Goal: Information Seeking & Learning: Learn about a topic

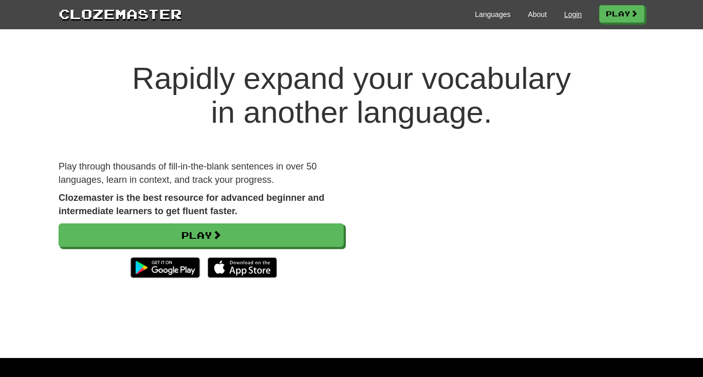
click at [565, 16] on link "Login" at bounding box center [573, 14] width 17 height 10
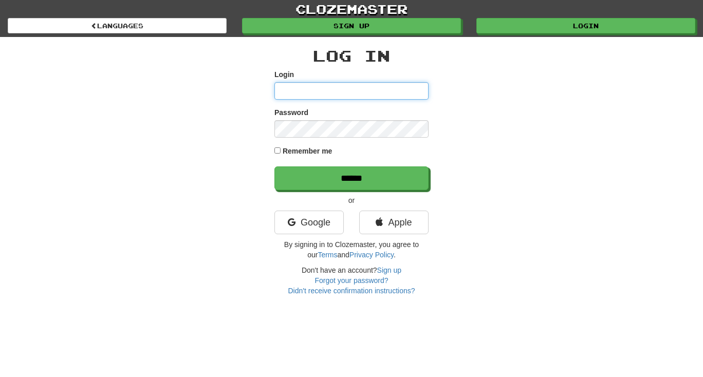
type input "**********"
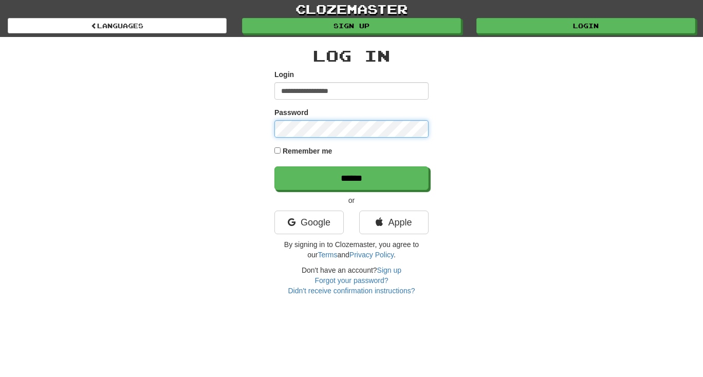
click at [352, 178] on input "******" at bounding box center [352, 179] width 154 height 24
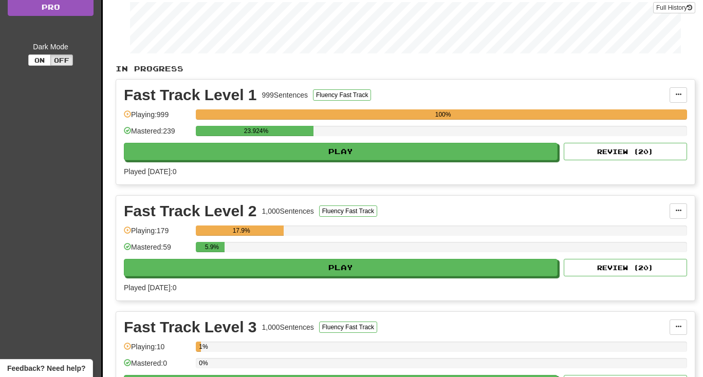
scroll to position [246, 0]
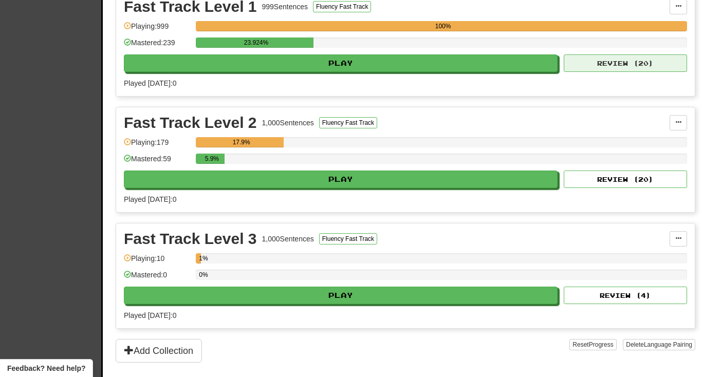
click at [619, 68] on button "Review ( 20 )" at bounding box center [625, 63] width 123 height 17
select select "**"
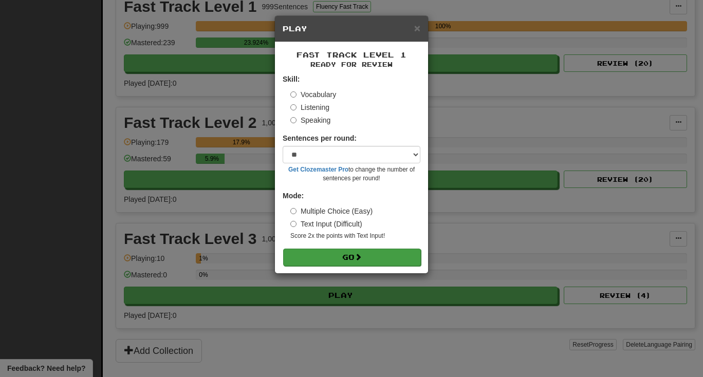
click at [342, 259] on button "Go" at bounding box center [352, 257] width 138 height 17
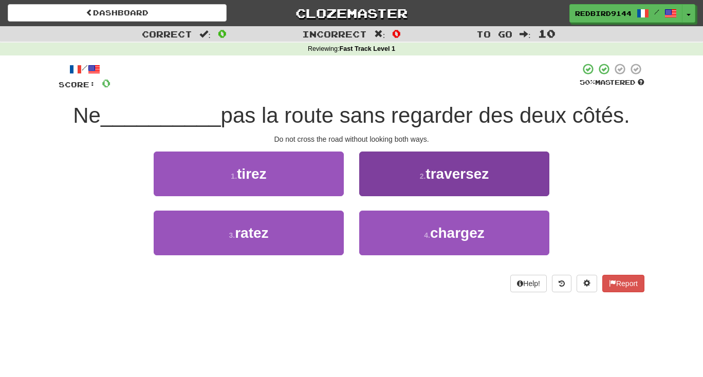
click at [457, 172] on span "traversez" at bounding box center [457, 174] width 63 height 16
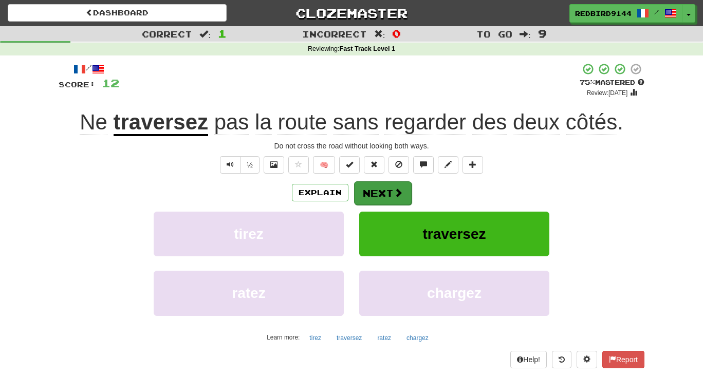
click at [382, 192] on button "Next" at bounding box center [383, 194] width 58 height 24
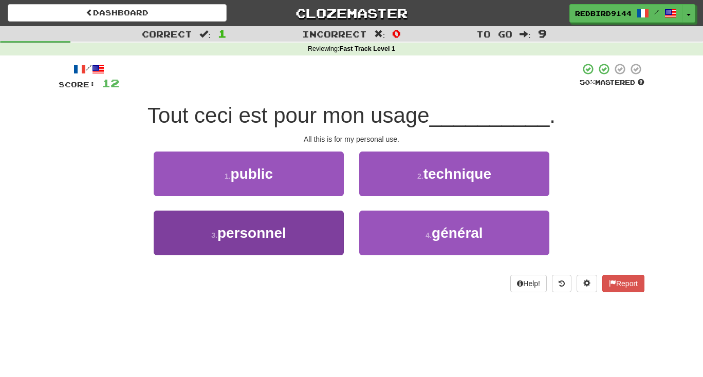
click at [280, 236] on span "personnel" at bounding box center [252, 233] width 69 height 16
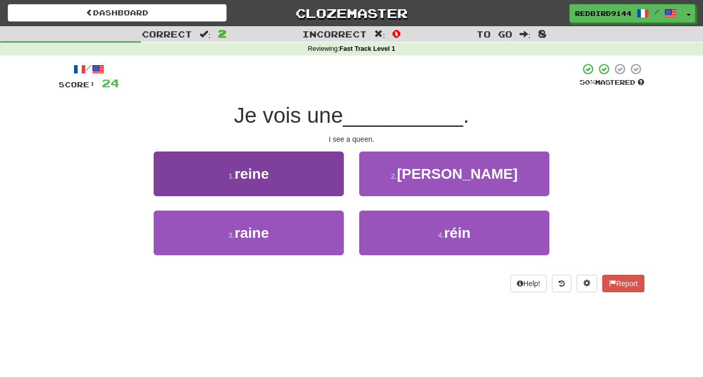
click at [299, 193] on button "1 . reine" at bounding box center [249, 174] width 190 height 45
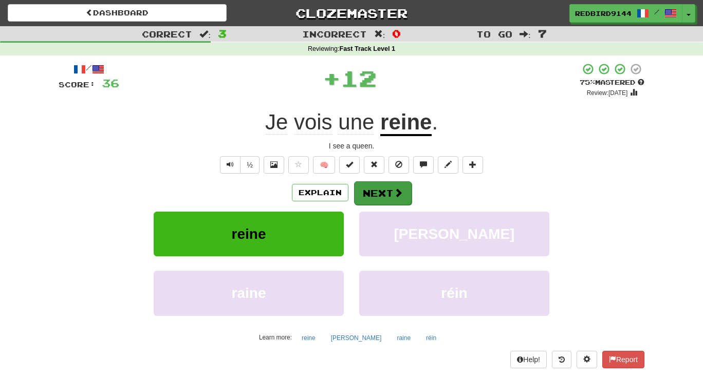
click at [381, 191] on button "Next" at bounding box center [383, 194] width 58 height 24
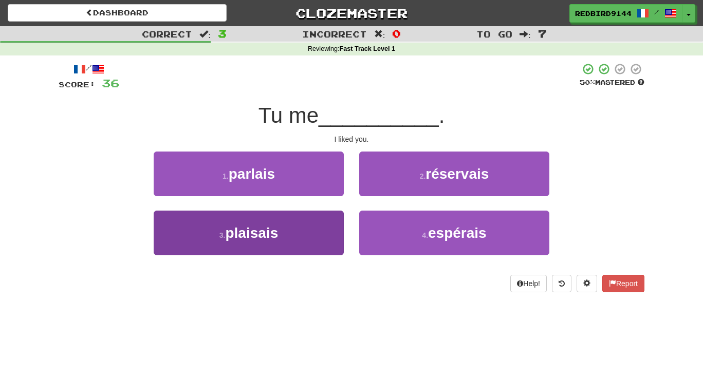
click at [250, 233] on span "plaisais" at bounding box center [251, 233] width 53 height 16
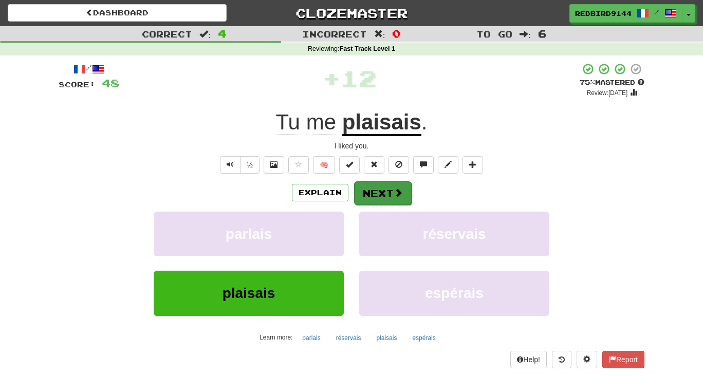
click at [383, 196] on button "Next" at bounding box center [383, 194] width 58 height 24
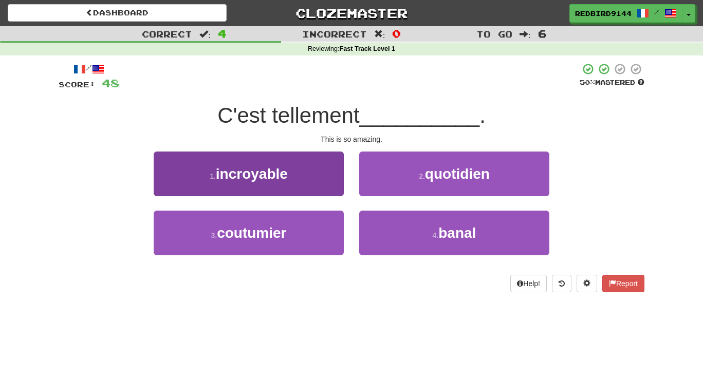
click at [300, 192] on button "1 . incroyable" at bounding box center [249, 174] width 190 height 45
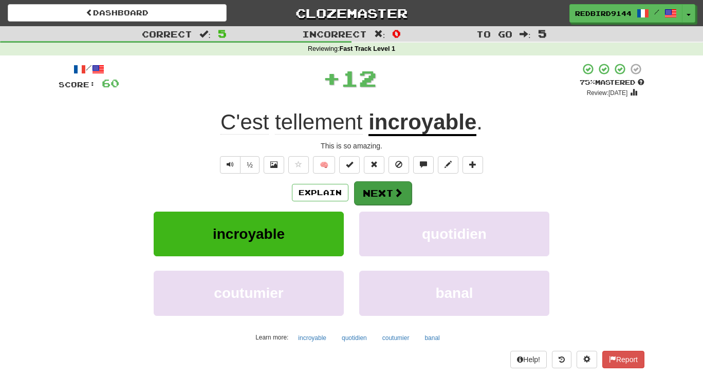
click at [379, 194] on button "Next" at bounding box center [383, 194] width 58 height 24
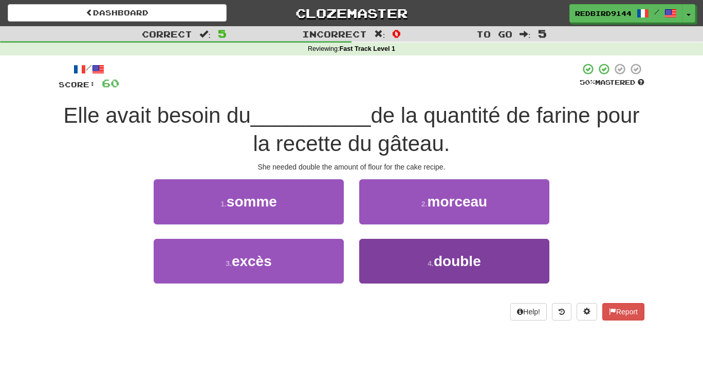
click at [436, 255] on span "double" at bounding box center [457, 262] width 47 height 16
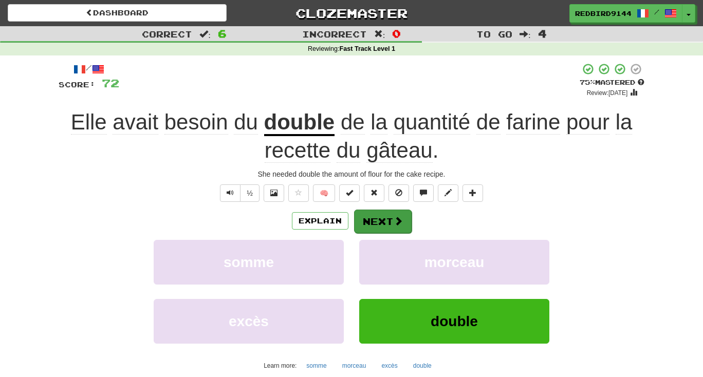
click at [382, 225] on button "Next" at bounding box center [383, 222] width 58 height 24
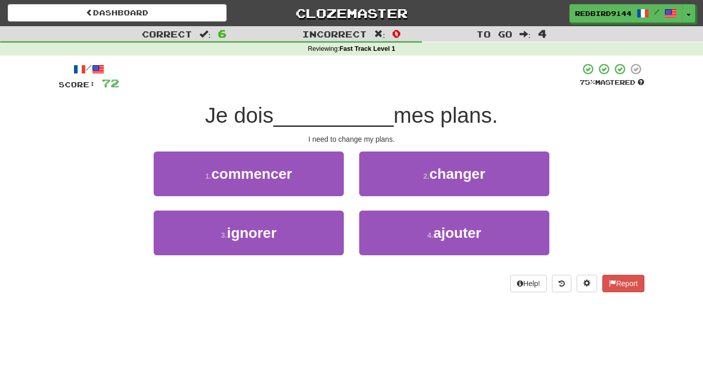
click at [352, 265] on div "4 . ajouter" at bounding box center [455, 240] width 206 height 59
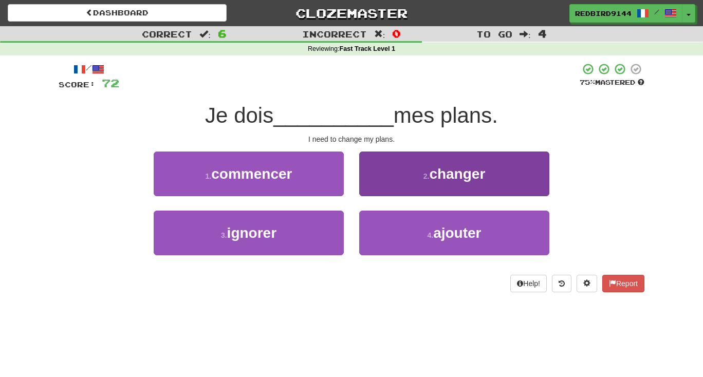
click at [407, 170] on button "2 . changer" at bounding box center [454, 174] width 190 height 45
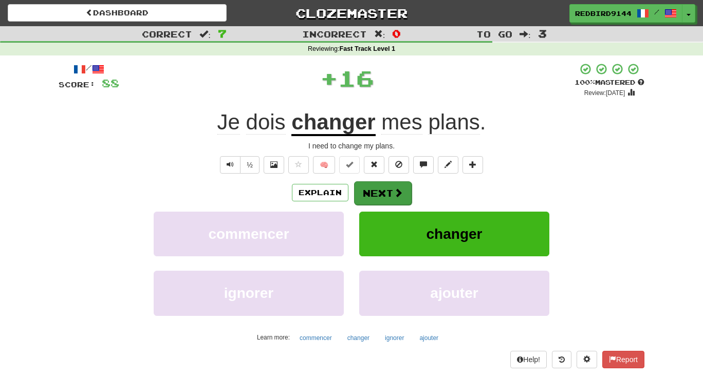
click at [381, 189] on button "Next" at bounding box center [383, 194] width 58 height 24
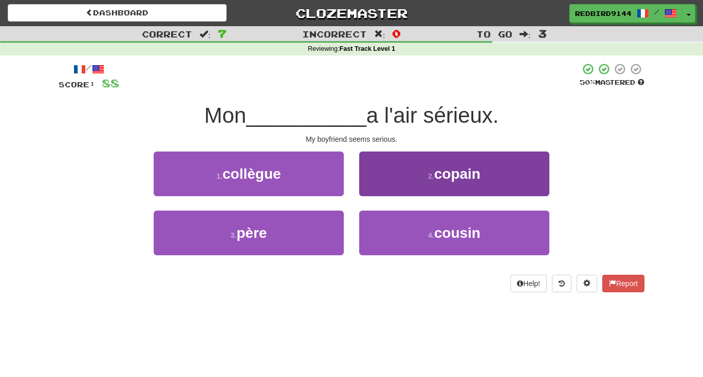
click at [396, 182] on button "2 . copain" at bounding box center [454, 174] width 190 height 45
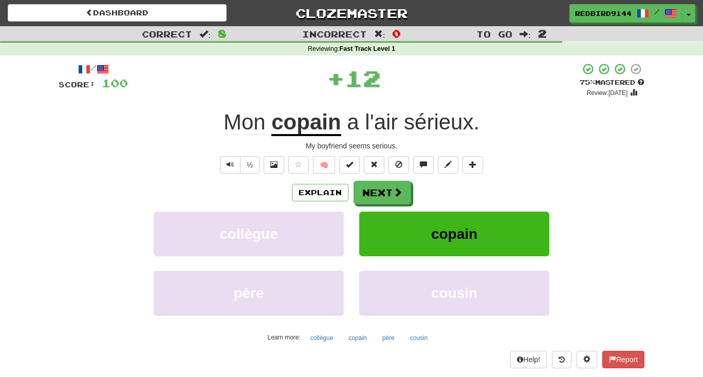
click at [396, 182] on button "Next" at bounding box center [383, 193] width 58 height 24
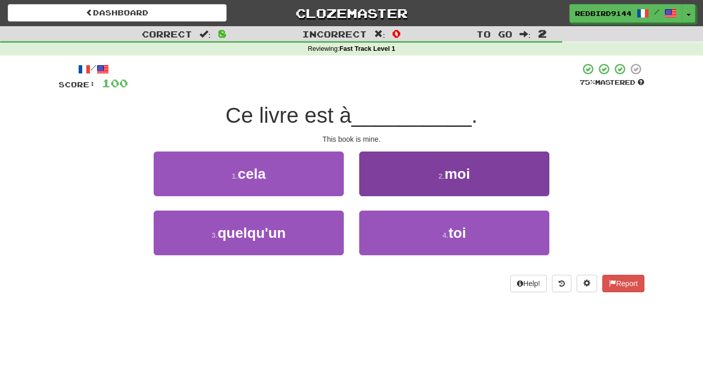
click at [408, 168] on button "2 . moi" at bounding box center [454, 174] width 190 height 45
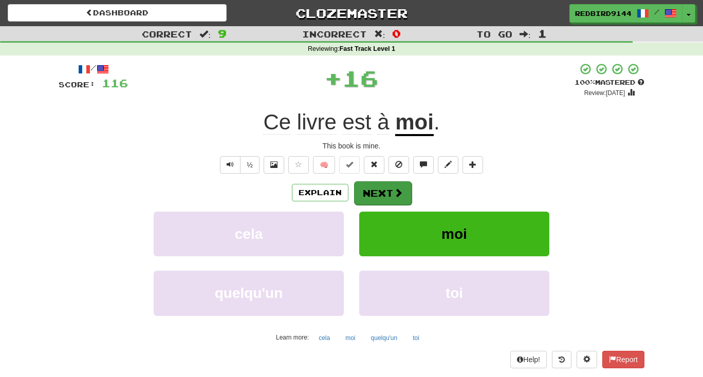
click at [376, 196] on button "Next" at bounding box center [383, 194] width 58 height 24
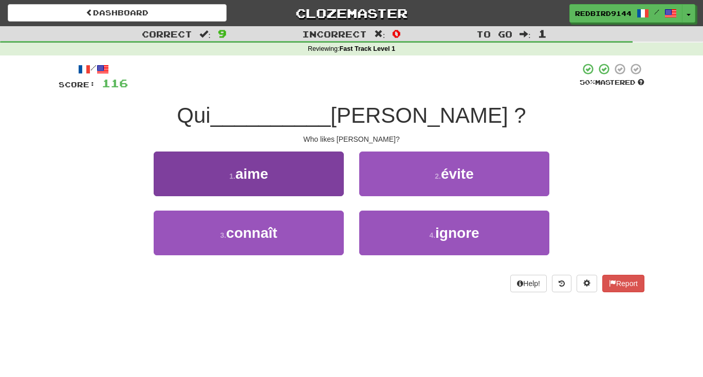
click at [254, 175] on span "aime" at bounding box center [252, 174] width 33 height 16
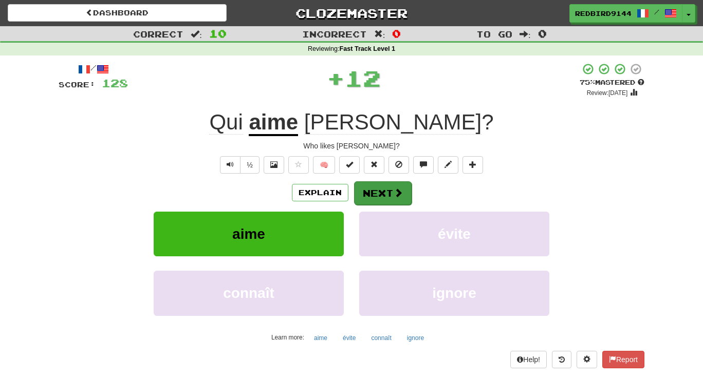
click at [382, 201] on button "Next" at bounding box center [383, 194] width 58 height 24
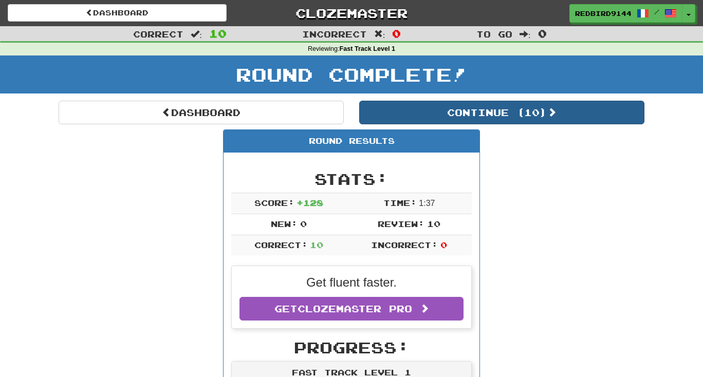
click at [492, 116] on button "Continue ( 10 )" at bounding box center [501, 113] width 285 height 24
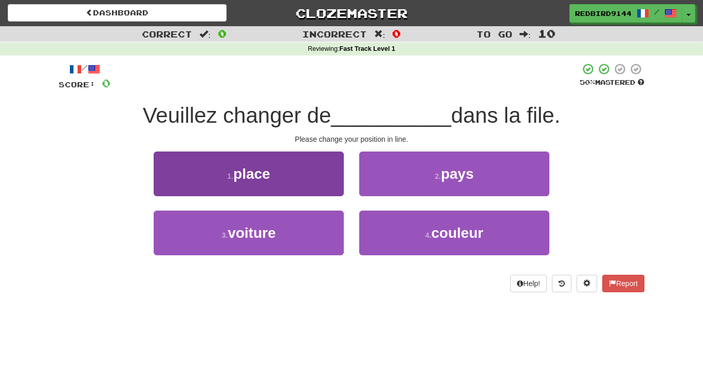
click at [243, 175] on span "place" at bounding box center [251, 174] width 37 height 16
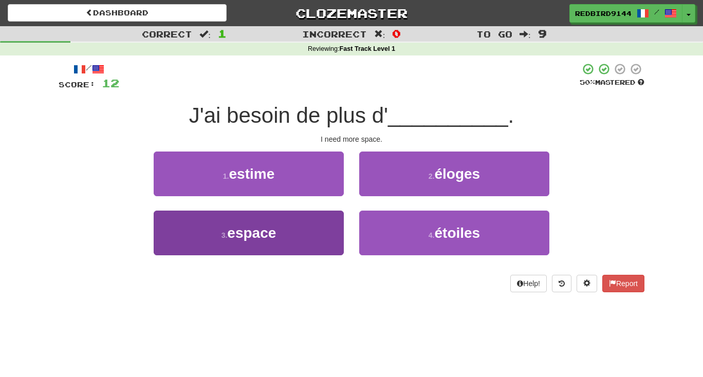
click at [284, 236] on button "3 . espace" at bounding box center [249, 233] width 190 height 45
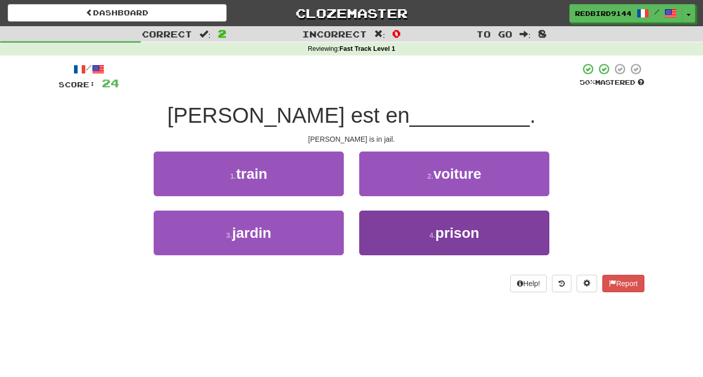
click at [434, 236] on small "4 ." at bounding box center [432, 235] width 6 height 8
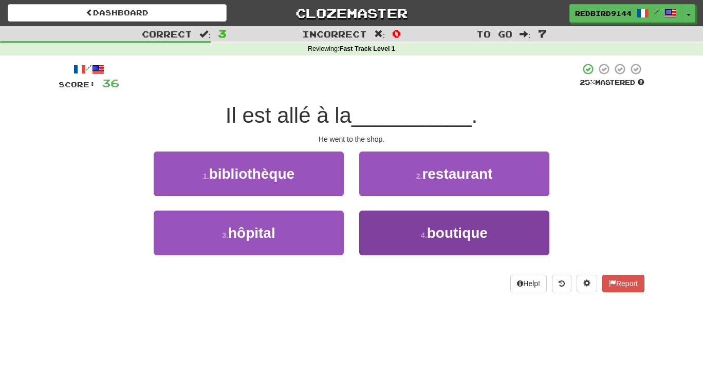
click at [452, 227] on span "boutique" at bounding box center [457, 233] width 61 height 16
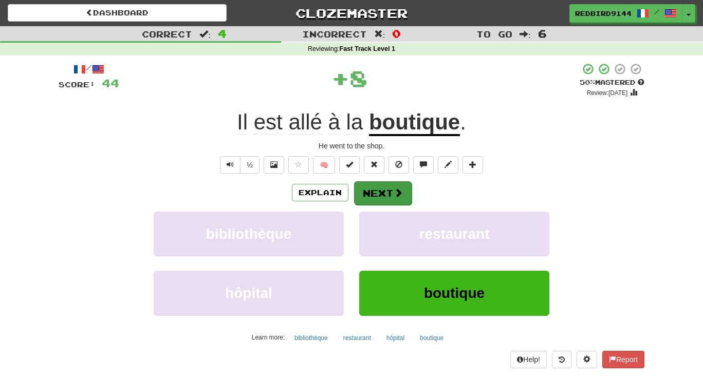
click at [382, 193] on button "Next" at bounding box center [383, 194] width 58 height 24
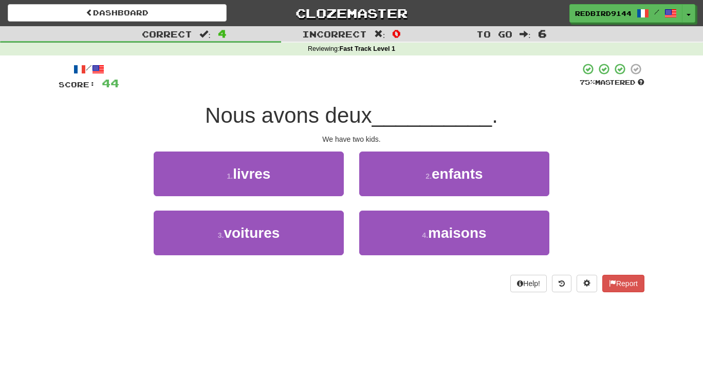
click at [350, 267] on div "3 . voitures" at bounding box center [249, 240] width 206 height 59
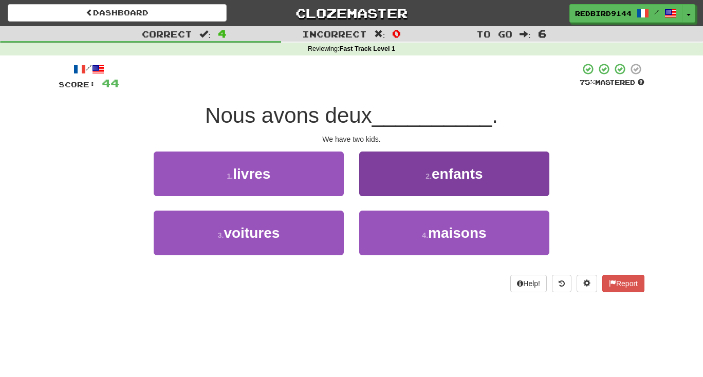
click at [474, 169] on span "enfants" at bounding box center [457, 174] width 51 height 16
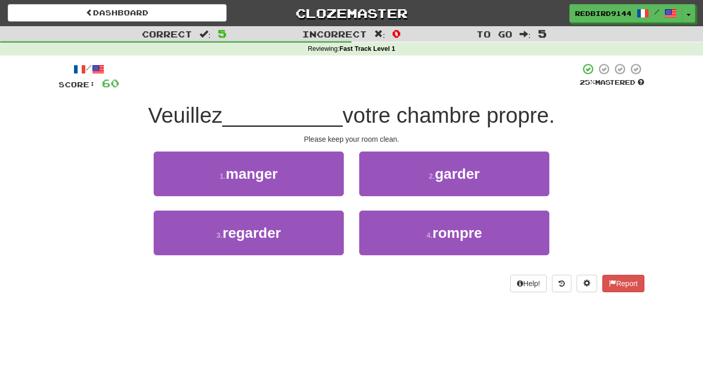
click at [356, 275] on div "Help! Report" at bounding box center [352, 283] width 586 height 17
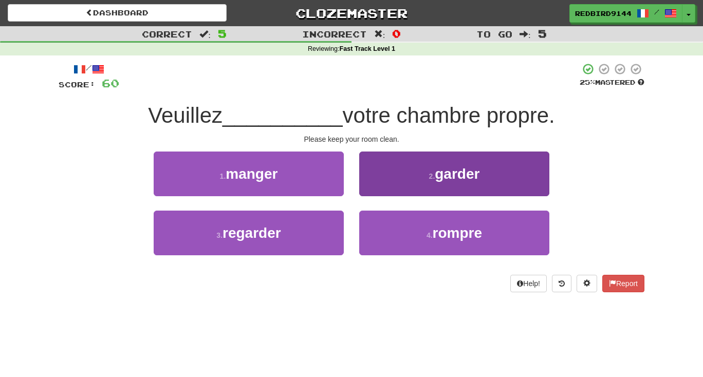
click at [458, 166] on span "garder" at bounding box center [457, 174] width 45 height 16
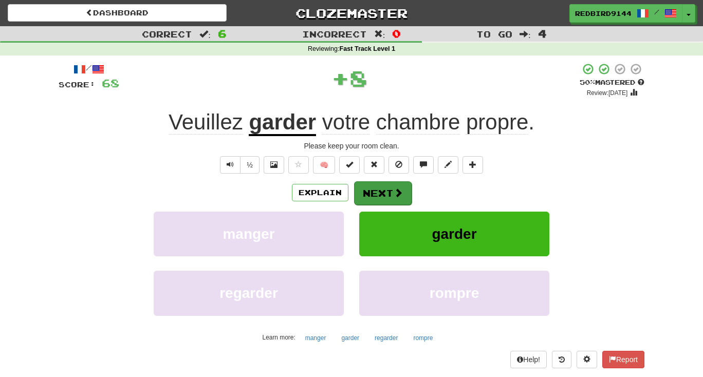
click at [387, 190] on button "Next" at bounding box center [383, 194] width 58 height 24
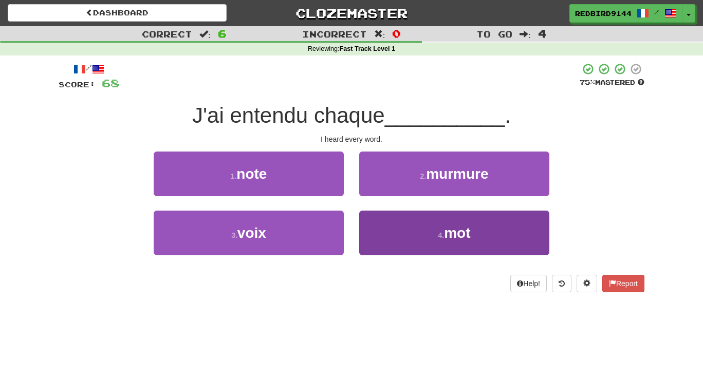
click at [419, 239] on button "4 . mot" at bounding box center [454, 233] width 190 height 45
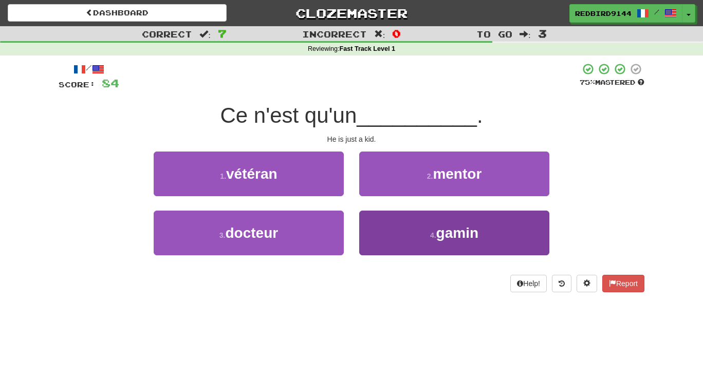
click at [421, 248] on button "4 . gamin" at bounding box center [454, 233] width 190 height 45
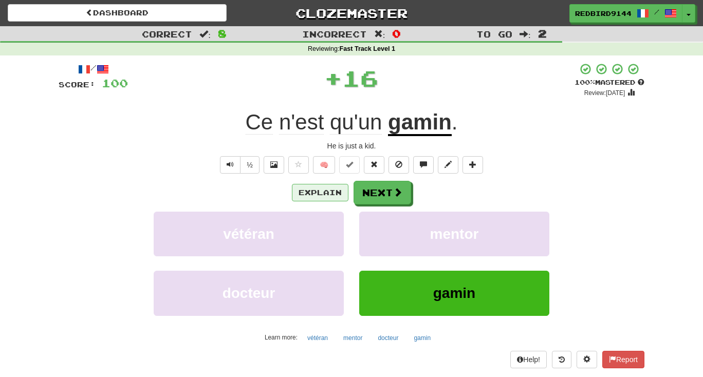
click at [314, 196] on button "Explain" at bounding box center [320, 192] width 57 height 17
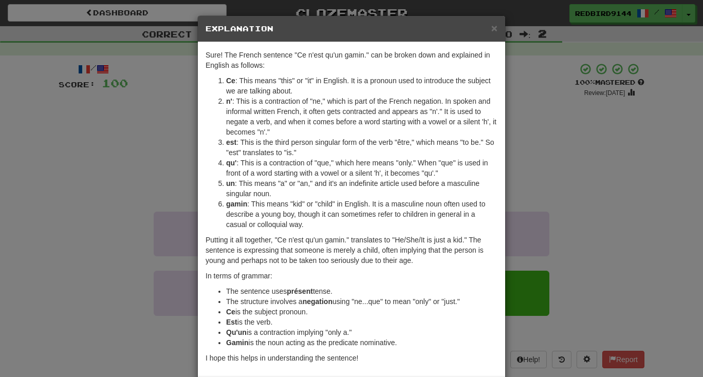
click at [132, 190] on div "× Explanation Sure! The French sentence "Ce n'est qu'un gamin." can be broken d…" at bounding box center [351, 188] width 703 height 377
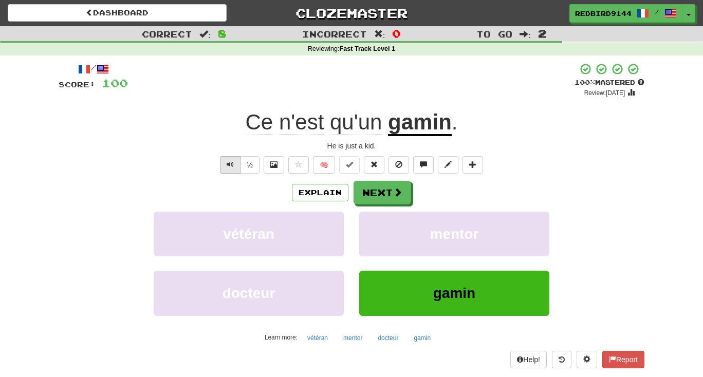
click at [228, 161] on span "Text-to-speech controls" at bounding box center [230, 164] width 7 height 7
click at [232, 156] on button "Text-to-speech controls" at bounding box center [230, 164] width 21 height 17
click at [232, 161] on span "Text-to-speech controls" at bounding box center [230, 164] width 7 height 7
click at [379, 189] on button "Next" at bounding box center [383, 194] width 58 height 24
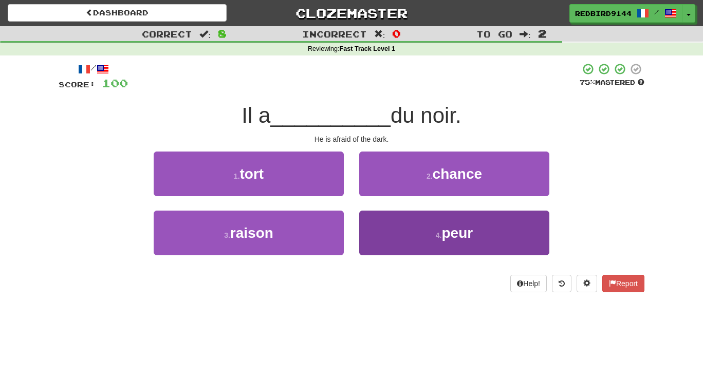
click at [429, 233] on button "4 . peur" at bounding box center [454, 233] width 190 height 45
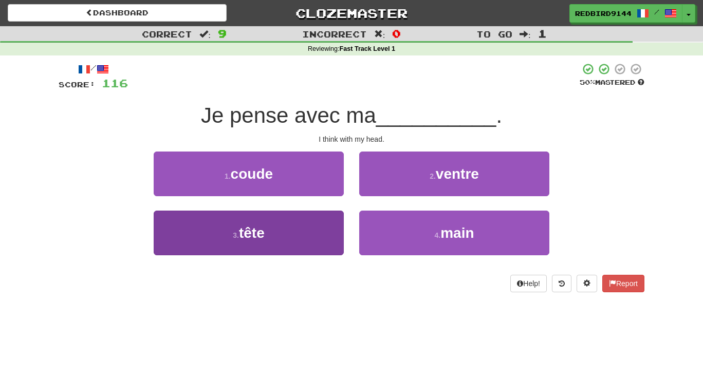
click at [301, 245] on button "3 . tête" at bounding box center [249, 233] width 190 height 45
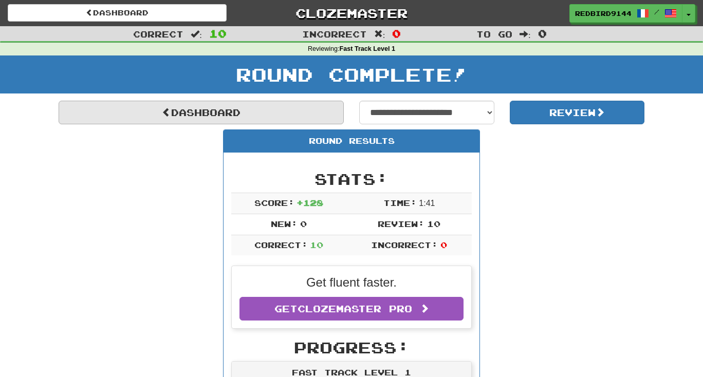
click at [219, 113] on link "Dashboard" at bounding box center [201, 113] width 285 height 24
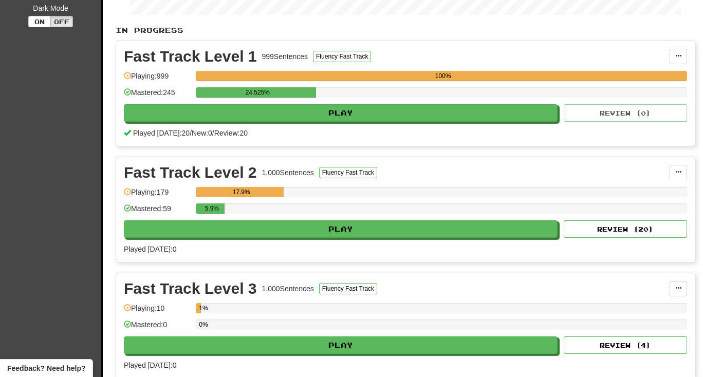
scroll to position [199, 0]
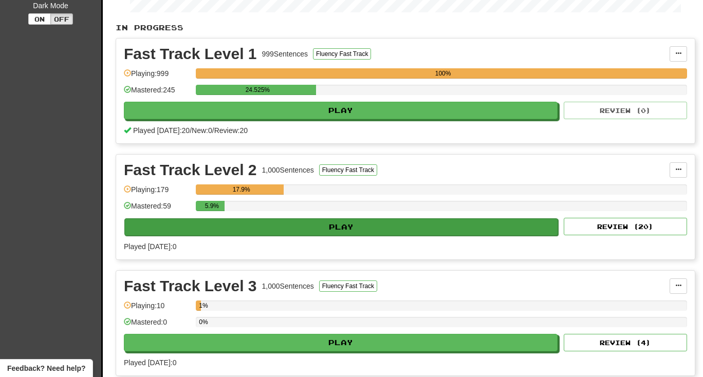
click at [345, 222] on button "Play" at bounding box center [341, 227] width 434 height 17
select select "**"
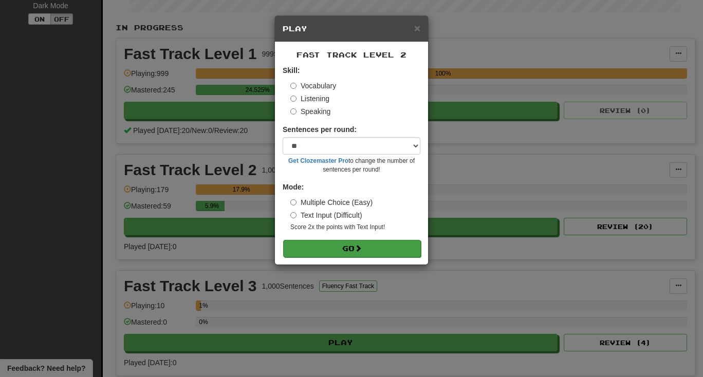
click at [346, 248] on button "Go" at bounding box center [352, 248] width 138 height 17
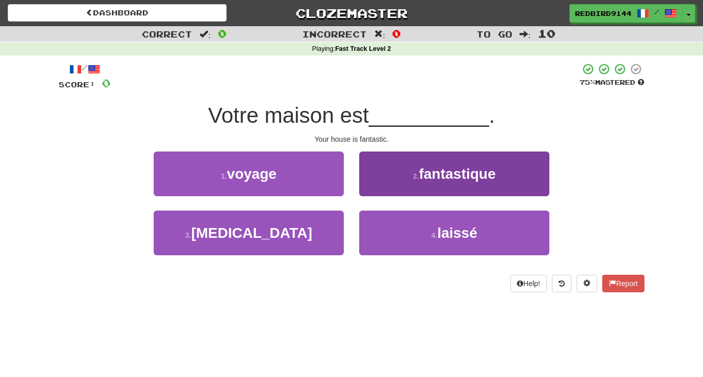
click at [441, 158] on button "2 . fantastique" at bounding box center [454, 174] width 190 height 45
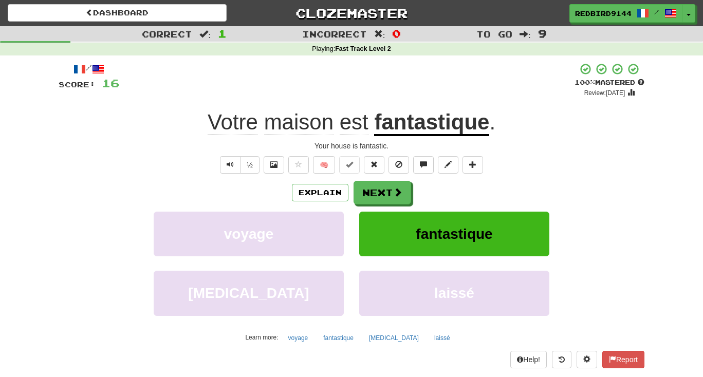
click at [471, 231] on span "fantastique" at bounding box center [454, 234] width 77 height 16
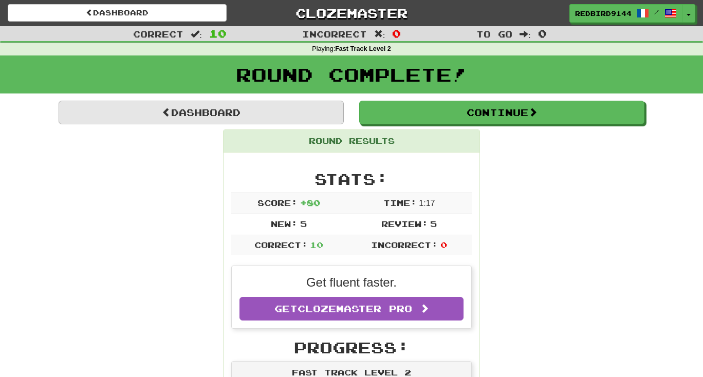
click at [210, 116] on link "Dashboard" at bounding box center [201, 113] width 285 height 24
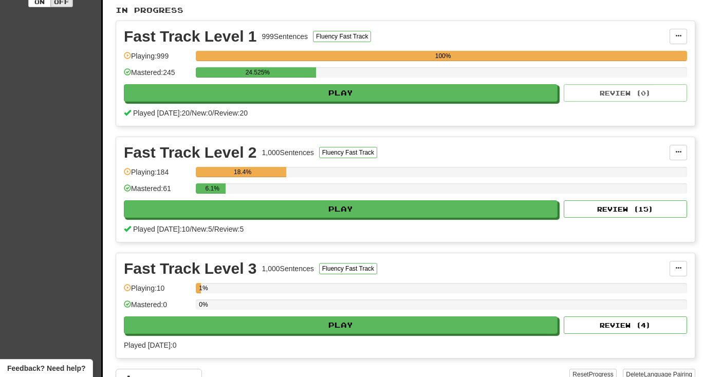
scroll to position [226, 0]
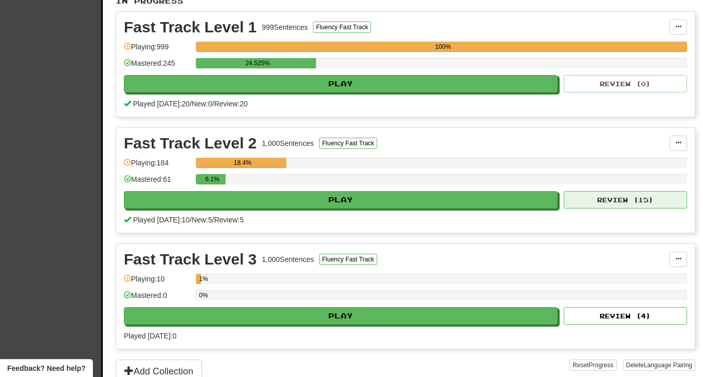
click at [594, 201] on button "Review ( 15 )" at bounding box center [625, 199] width 123 height 17
select select "**"
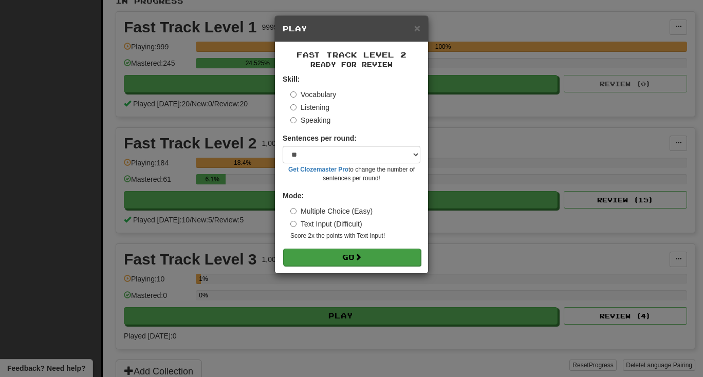
click at [333, 251] on button "Go" at bounding box center [352, 257] width 138 height 17
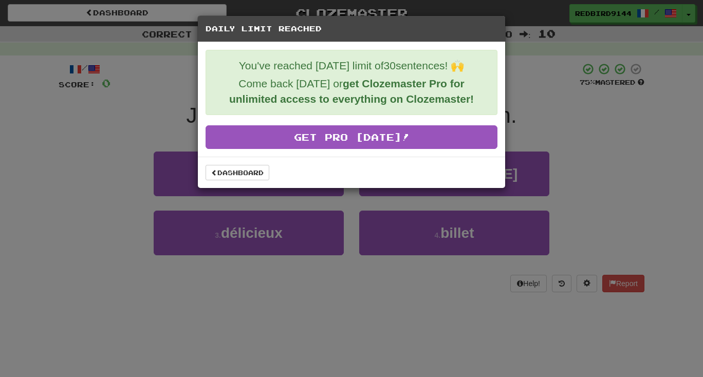
click at [246, 197] on div "Daily Limit Reached You've reached today's limit of 30 sentences! 🙌 Come back t…" at bounding box center [351, 188] width 703 height 377
click at [234, 176] on link "Dashboard" at bounding box center [238, 172] width 64 height 15
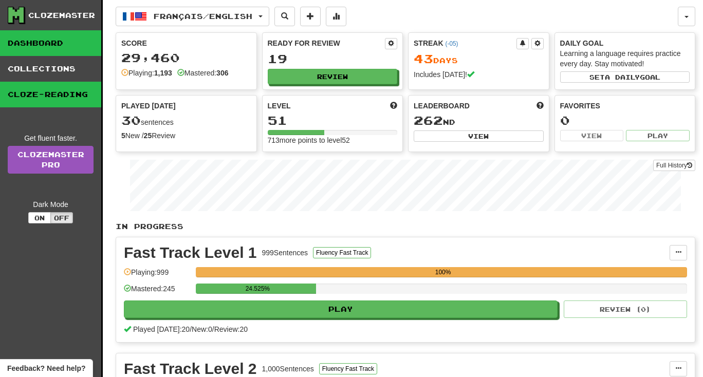
click at [47, 102] on link "Cloze-Reading" at bounding box center [50, 95] width 101 height 26
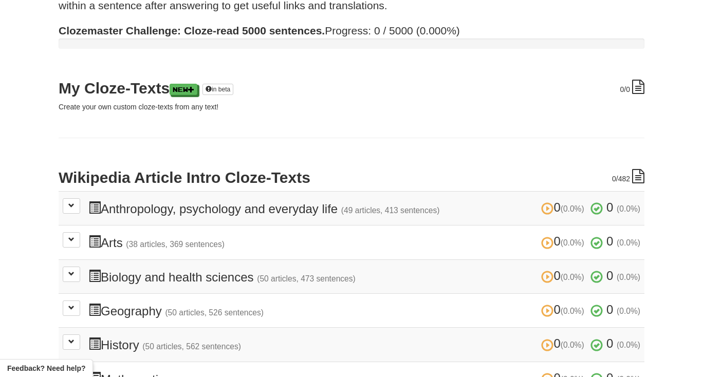
scroll to position [81, 0]
